Goal: Information Seeking & Learning: Check status

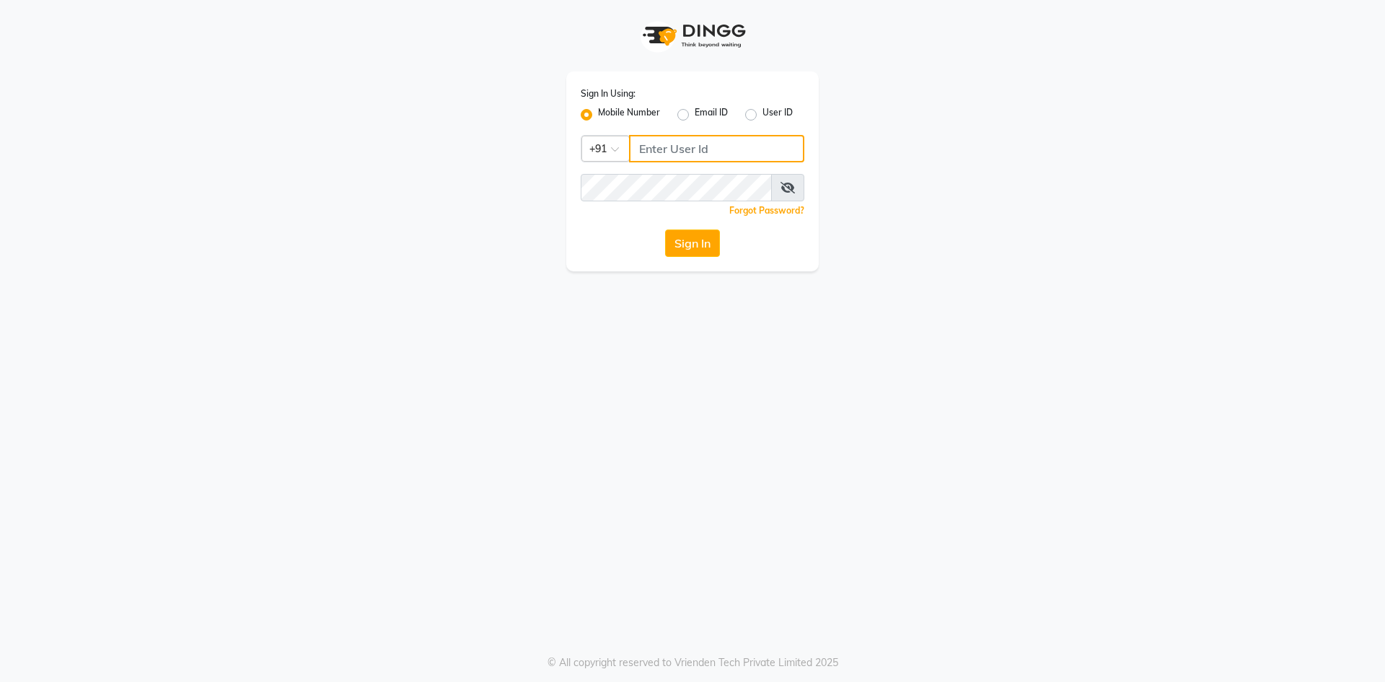
drag, startPoint x: 0, startPoint y: 0, endPoint x: 753, endPoint y: 144, distance: 766.1
click at [753, 144] on input "Username" at bounding box center [716, 148] width 175 height 27
type input "8977719365"
click at [700, 245] on button "Sign In" at bounding box center [692, 242] width 55 height 27
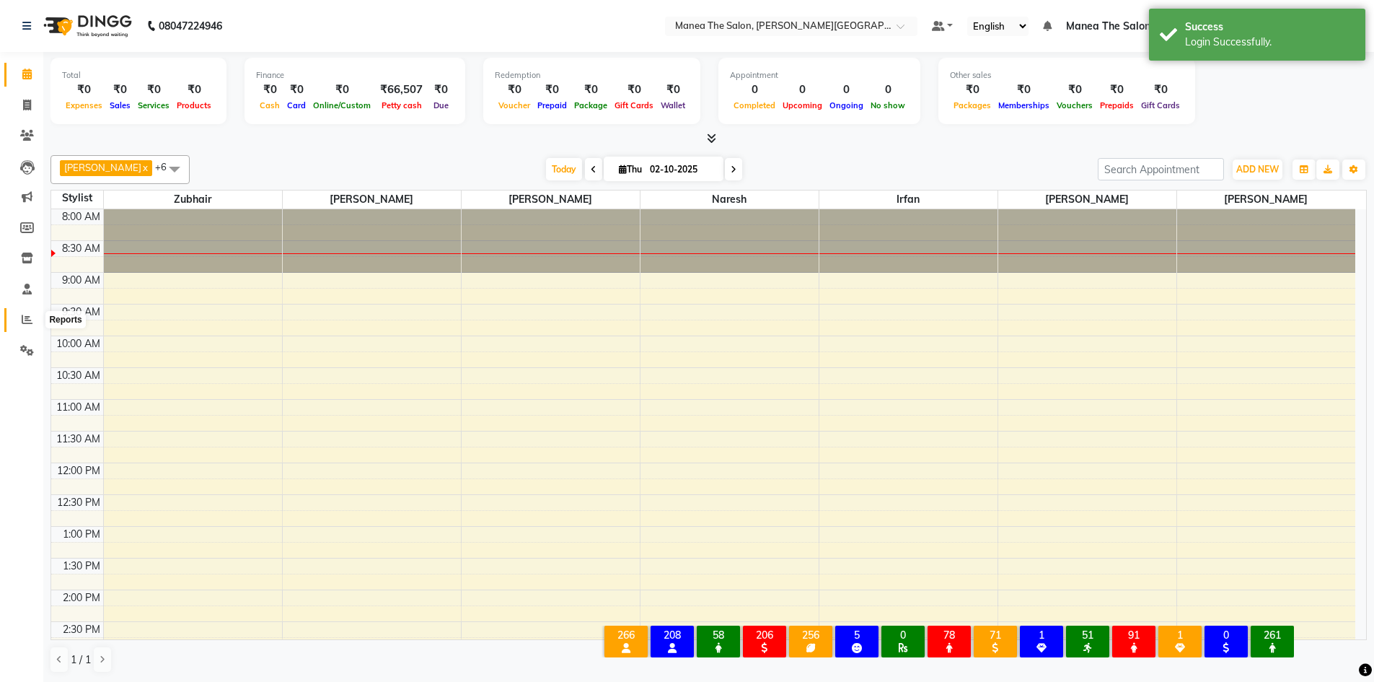
click at [28, 314] on icon at bounding box center [27, 319] width 11 height 11
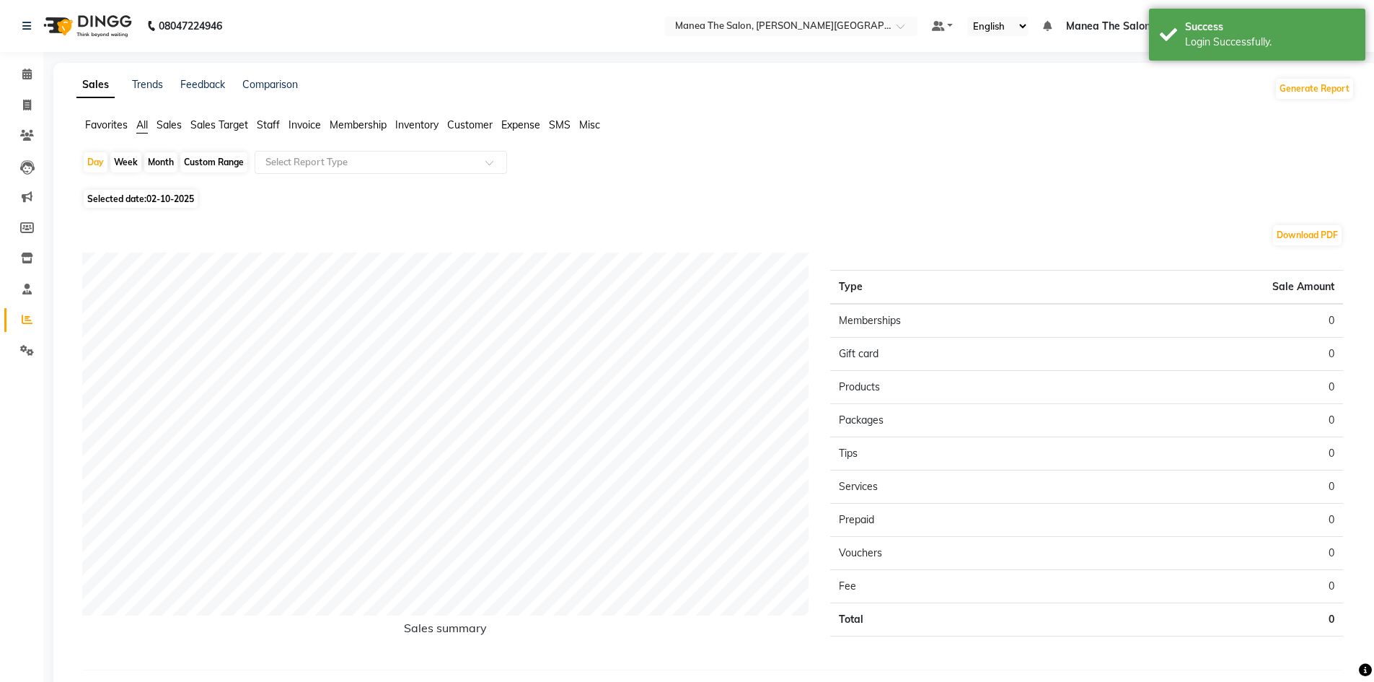
click at [154, 200] on span "02-10-2025" at bounding box center [170, 198] width 48 height 11
select select "10"
select select "2025"
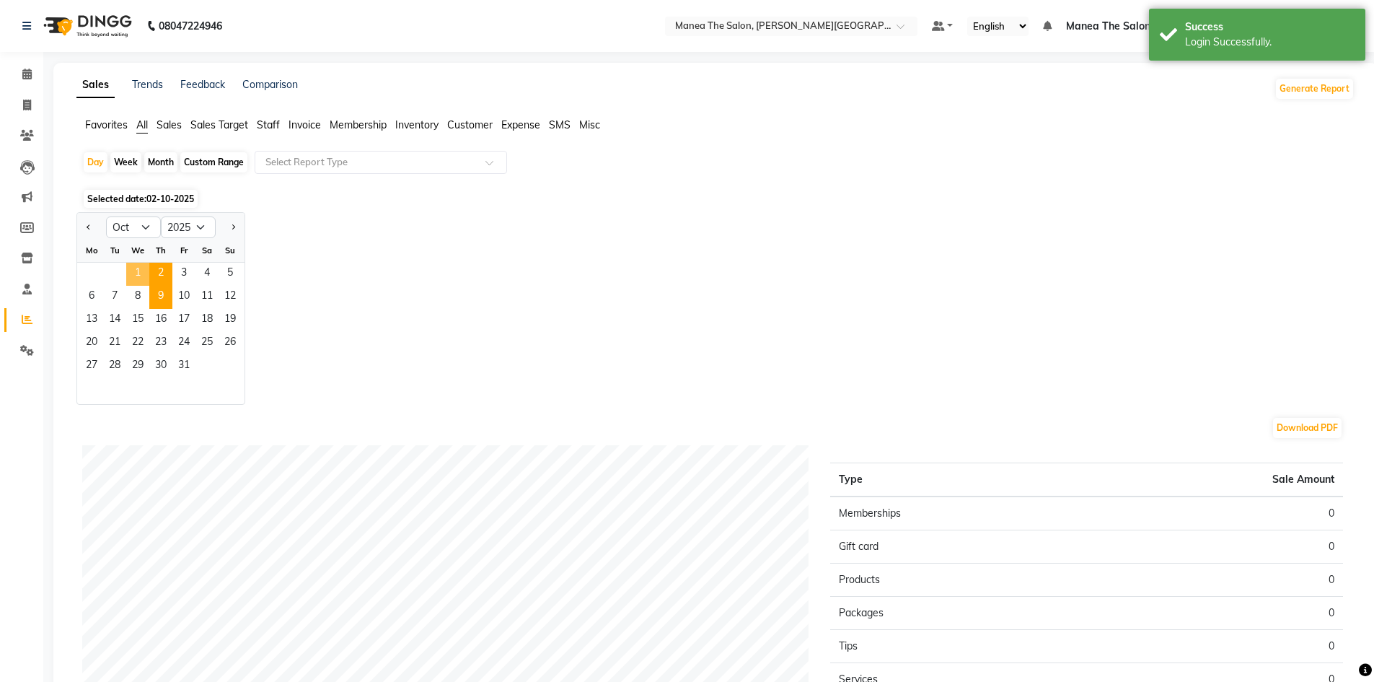
drag, startPoint x: 145, startPoint y: 276, endPoint x: 172, endPoint y: 288, distance: 29.4
click at [144, 276] on span "1" at bounding box center [137, 274] width 23 height 23
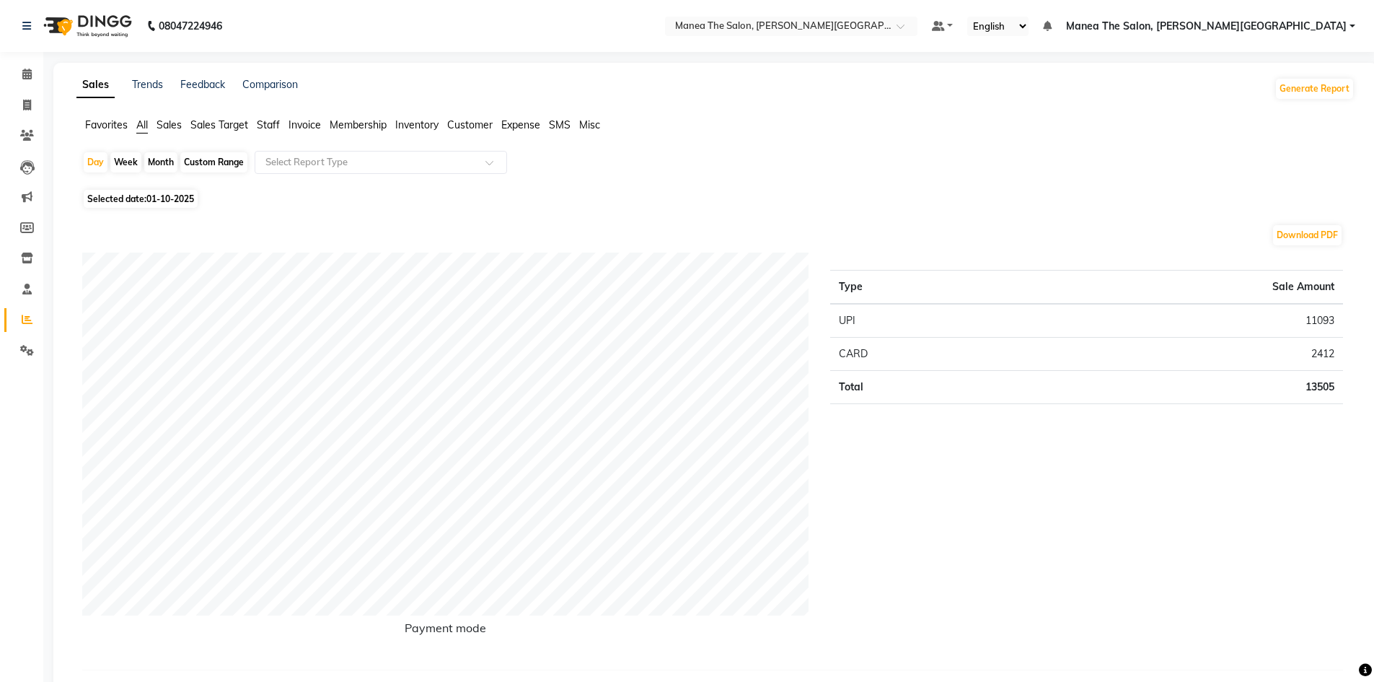
click at [163, 153] on div "Month" at bounding box center [160, 162] width 33 height 20
select select "10"
select select "2025"
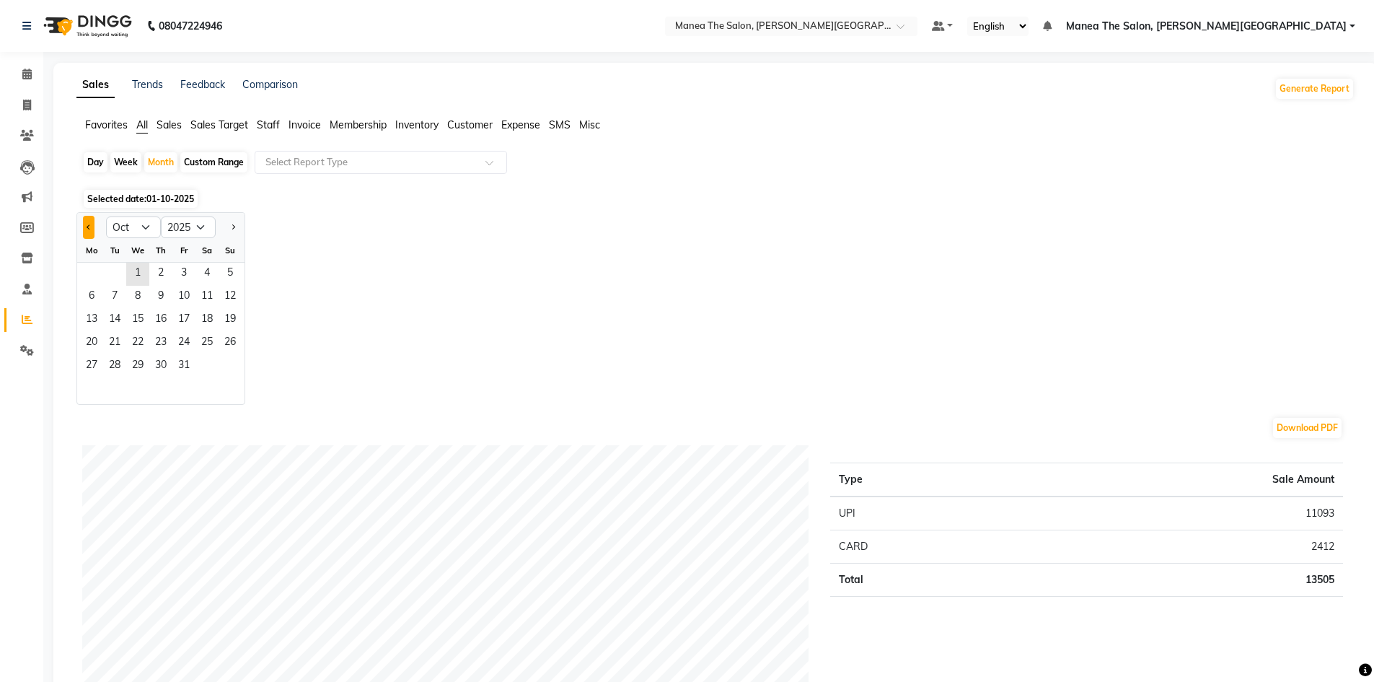
click at [92, 227] on button "Previous month" at bounding box center [89, 227] width 12 height 23
select select "9"
click at [115, 266] on span "2" at bounding box center [114, 274] width 23 height 23
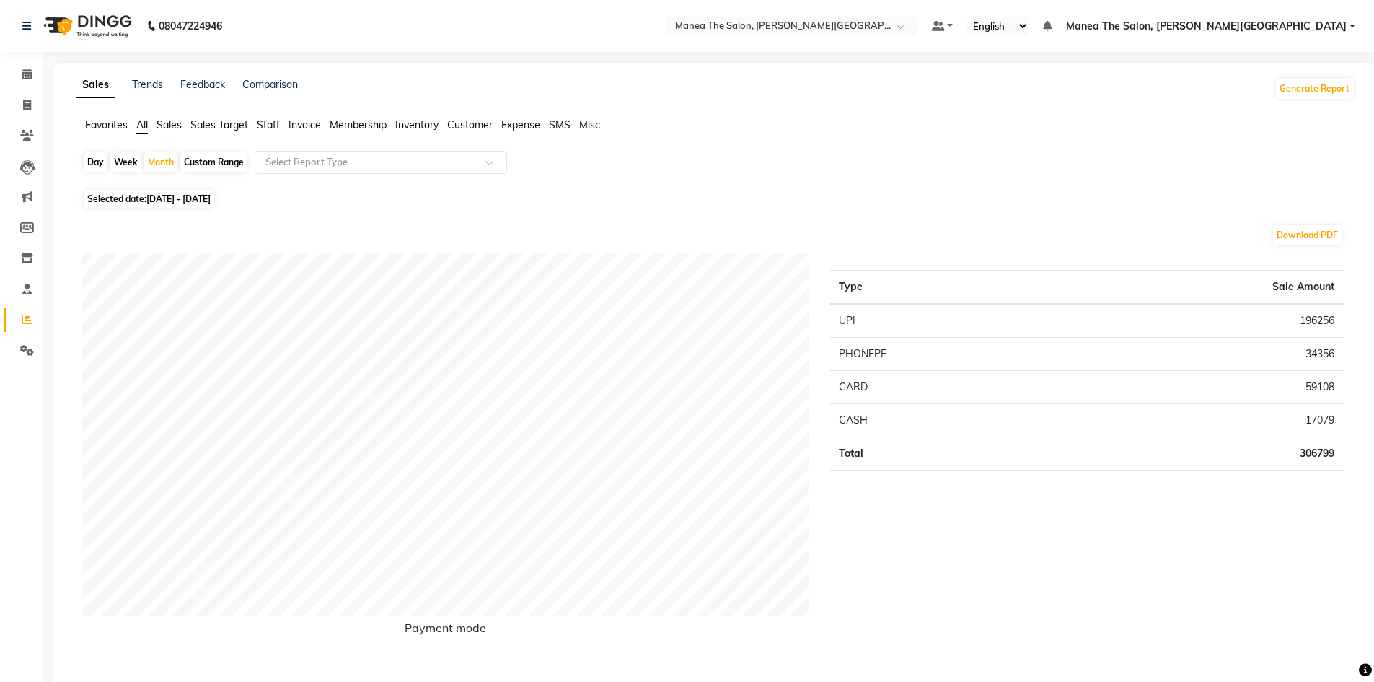
click at [271, 129] on span "Staff" at bounding box center [268, 124] width 23 height 13
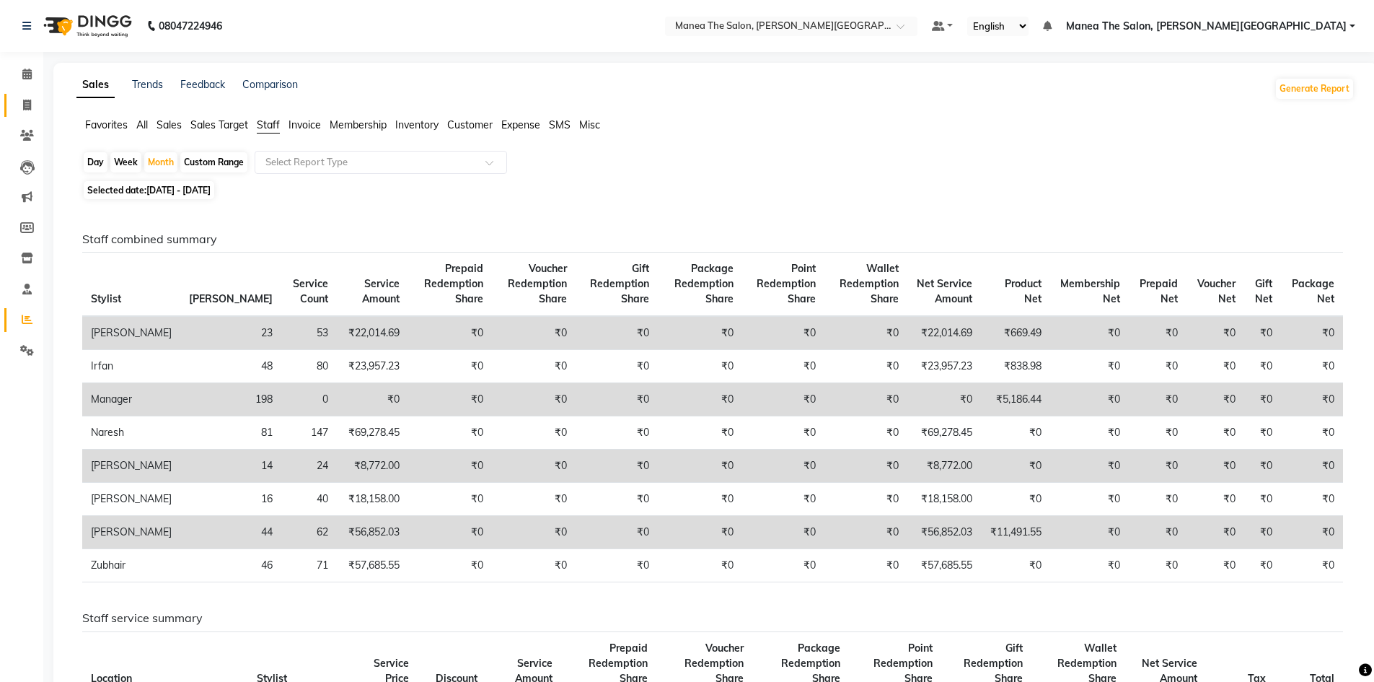
click at [31, 109] on icon at bounding box center [27, 105] width 8 height 11
select select "8762"
select select "service"
